Goal: Task Accomplishment & Management: Complete application form

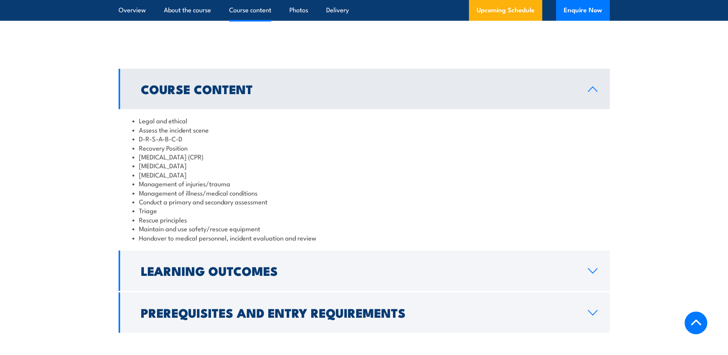
scroll to position [585, 0]
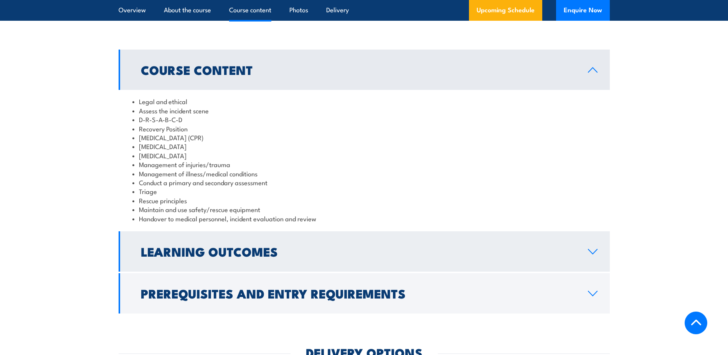
click at [231, 246] on h2 "Learning Outcomes" at bounding box center [358, 251] width 435 height 11
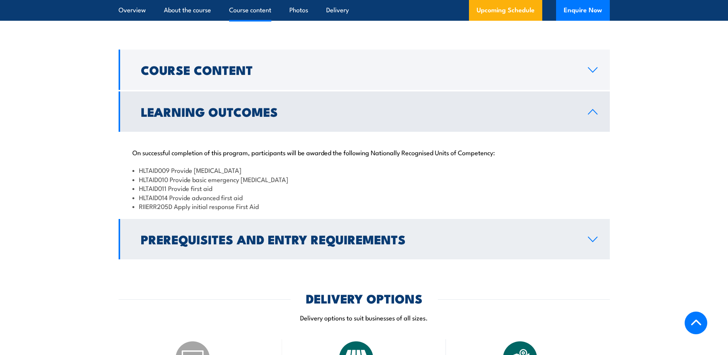
click at [243, 239] on h2 "Prerequisites and Entry Requirements" at bounding box center [358, 238] width 435 height 11
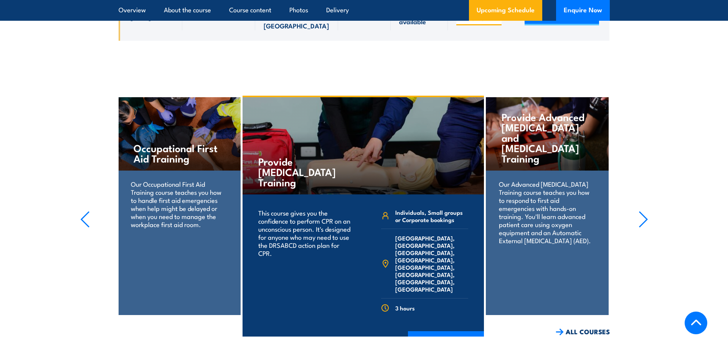
scroll to position [1535, 0]
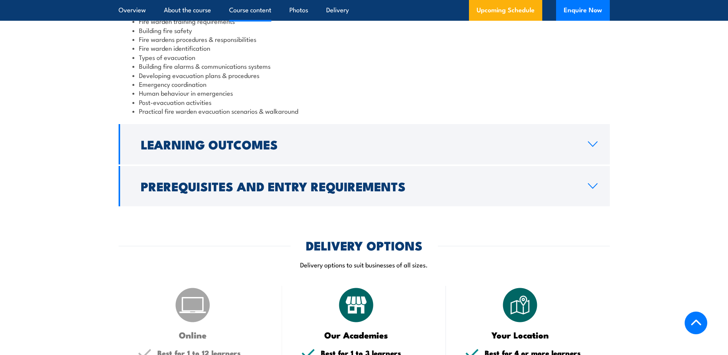
scroll to position [902, 0]
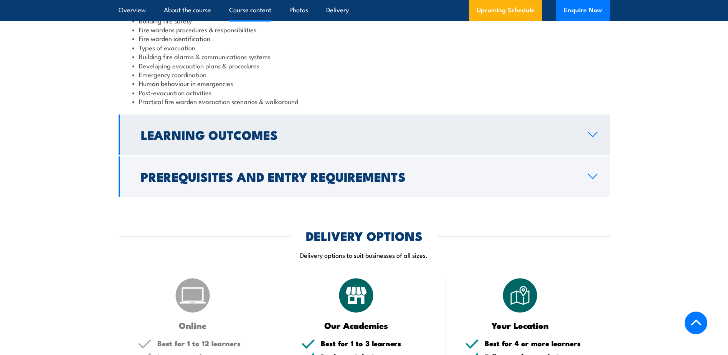
click at [218, 129] on h2 "Learning Outcomes" at bounding box center [358, 134] width 435 height 11
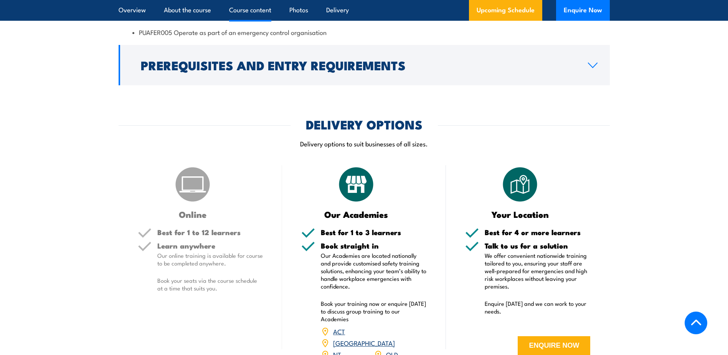
scroll to position [830, 0]
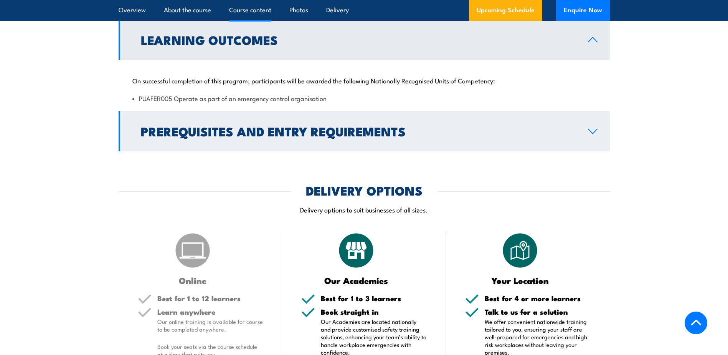
click at [220, 126] on h2 "Prerequisites and Entry Requirements" at bounding box center [358, 131] width 435 height 11
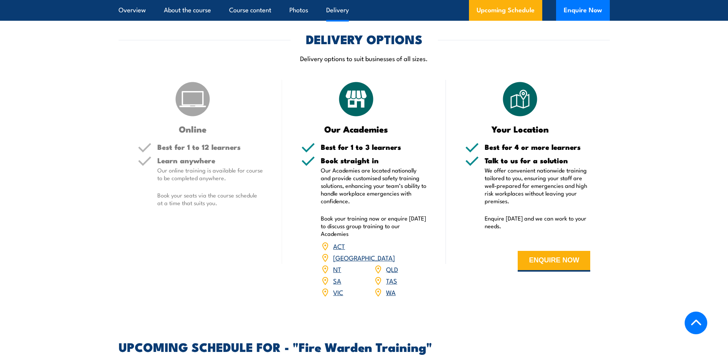
scroll to position [1051, 0]
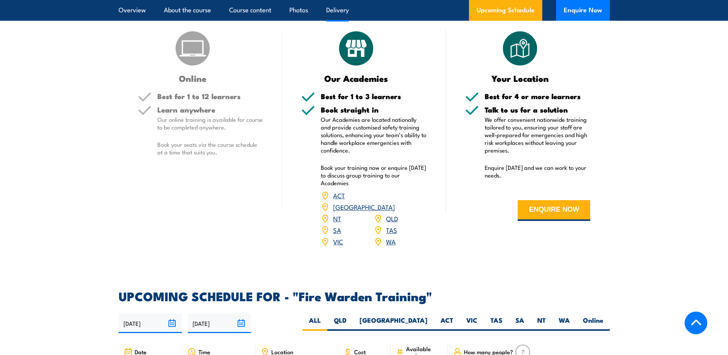
click at [533, 224] on form "ENQUIRE NOW" at bounding box center [528, 210] width 126 height 44
click at [533, 216] on button "ENQUIRE NOW" at bounding box center [554, 210] width 73 height 21
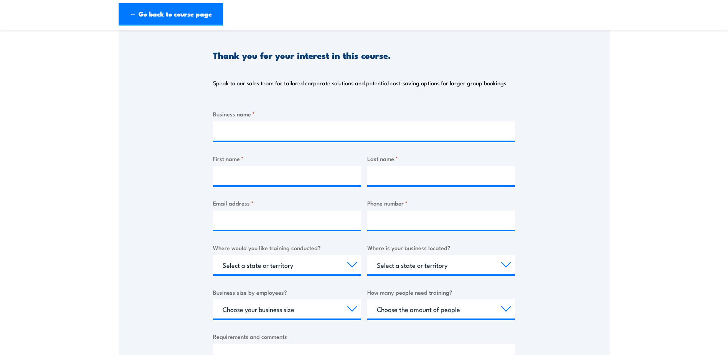
scroll to position [77, 0]
click at [243, 134] on input "Business name *" at bounding box center [364, 130] width 302 height 19
type input "Sentinel/Kinleaf"
click at [238, 172] on input "First name *" at bounding box center [287, 174] width 148 height 19
type input "Olivia"
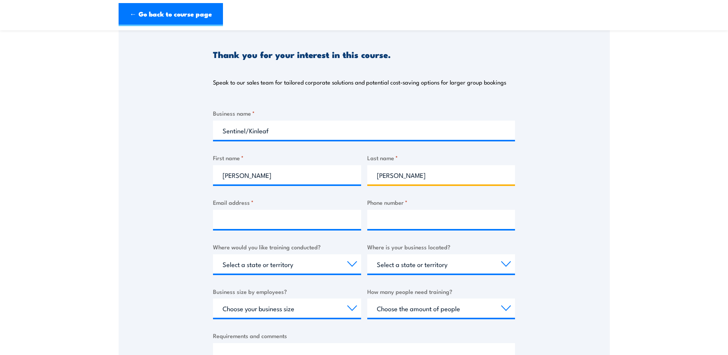
type input "Smith"
type input "smith@sentinelcorp.com"
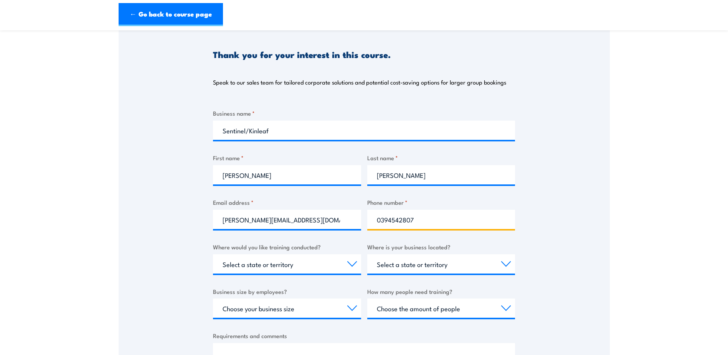
type input "0394542807"
click at [279, 267] on select "Select a state or territory Nationally - multiple locations QLD NSW VIC SA ACT …" at bounding box center [287, 263] width 148 height 19
select select "VIC"
click at [213, 254] on select "Select a state or territory Nationally - multiple locations QLD NSW VIC SA ACT …" at bounding box center [287, 263] width 148 height 19
click at [416, 270] on select "Select a state or territory QLD NSW VIC SA ACT WA TAS NT" at bounding box center [441, 263] width 148 height 19
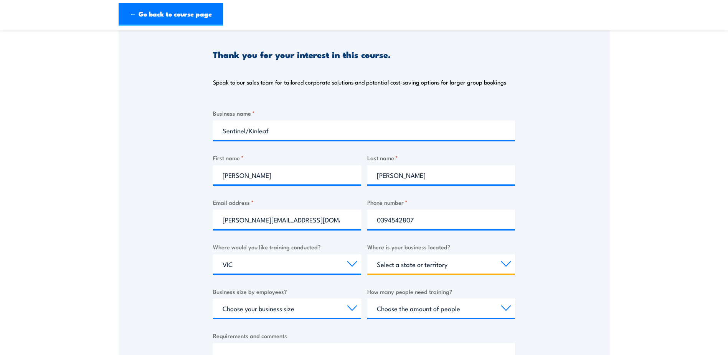
select select "VIC"
click at [367, 254] on select "Select a state or territory QLD NSW VIC SA ACT WA TAS NT" at bounding box center [441, 263] width 148 height 19
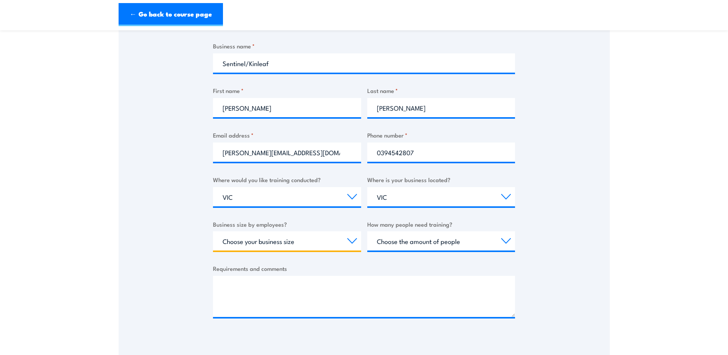
click at [268, 235] on select "Choose your business size 1 to 19 20 to 199 200+" at bounding box center [287, 240] width 148 height 19
click at [256, 243] on select "Choose your business size 1 to 19 20 to 199 200+" at bounding box center [287, 240] width 148 height 19
select select "1 to 19"
click at [213, 231] on select "Choose your business size 1 to 19 20 to 199 200+" at bounding box center [287, 240] width 148 height 19
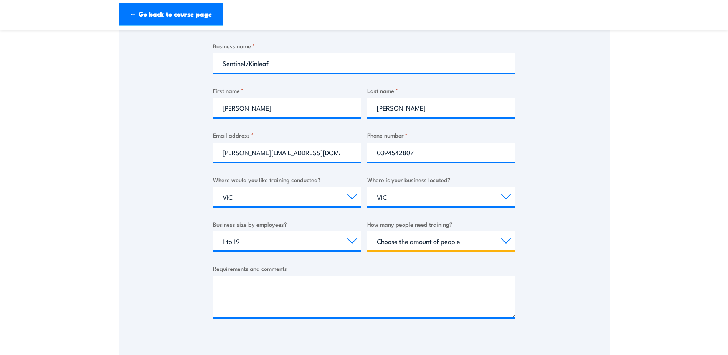
click at [417, 239] on select "Choose the amount of people 1 to 4 5 to 19 20+" at bounding box center [441, 240] width 148 height 19
select select "1 to 4"
click at [367, 231] on select "Choose the amount of people 1 to 4 5 to 19 20+" at bounding box center [441, 240] width 148 height 19
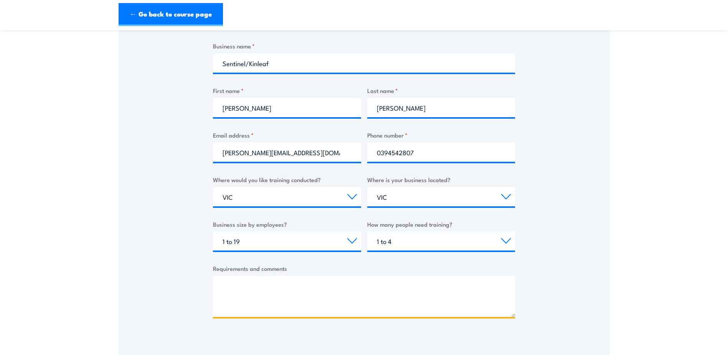
click at [361, 292] on textarea "Requirements and comments" at bounding box center [364, 296] width 302 height 41
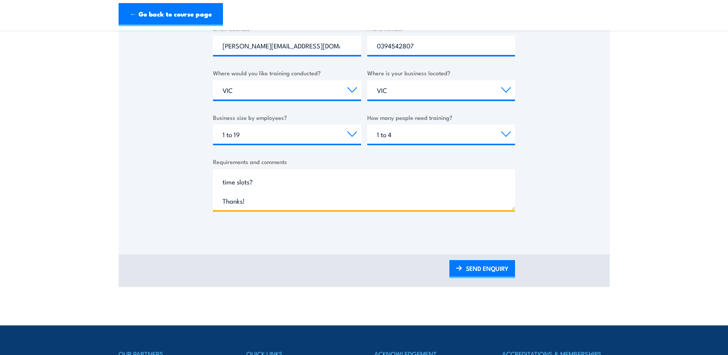
scroll to position [278, 0]
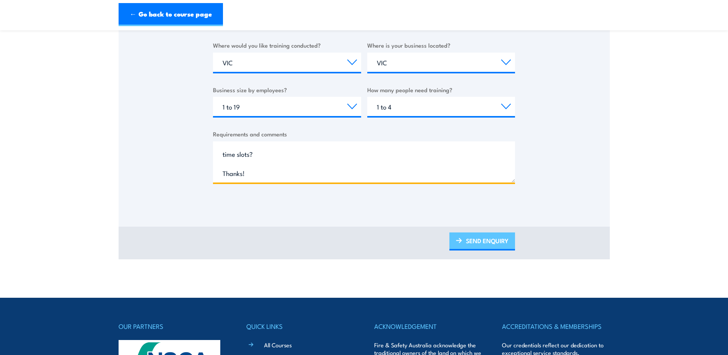
type textarea "Hi there, Looking to book in fire warden training (2 people) and first aid trai…"
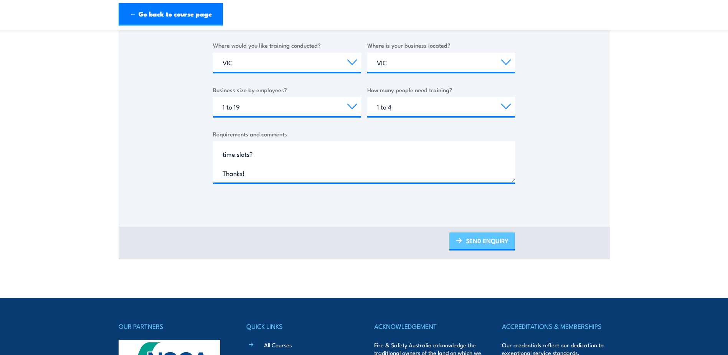
click at [472, 241] on link "SEND ENQUIRY" at bounding box center [482, 241] width 66 height 18
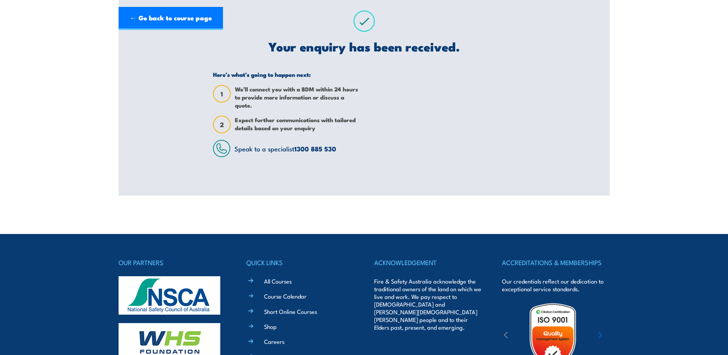
scroll to position [0, 0]
